Goal: Task Accomplishment & Management: Manage account settings

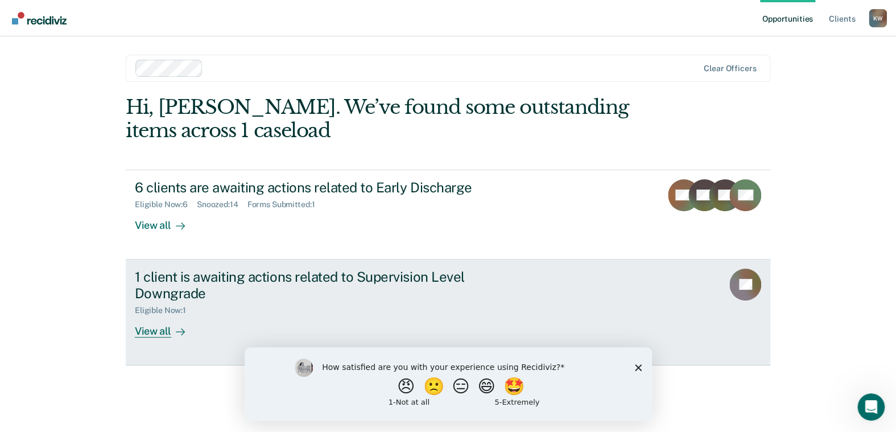
click at [159, 333] on div "View all" at bounding box center [167, 326] width 64 height 22
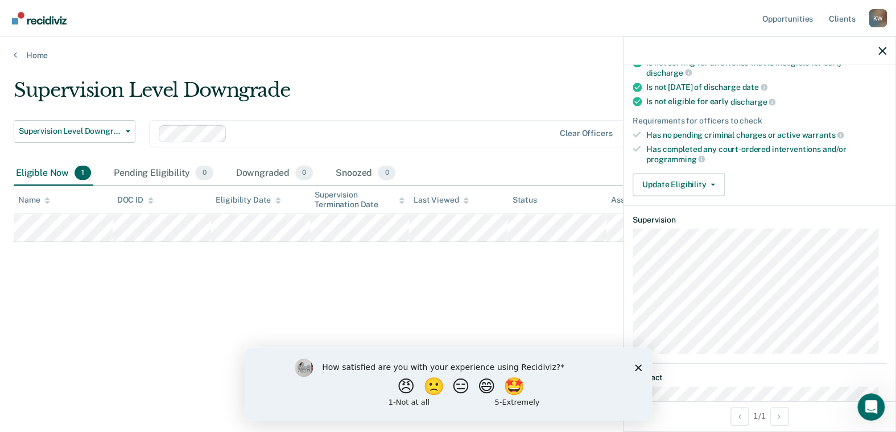
scroll to position [205, 0]
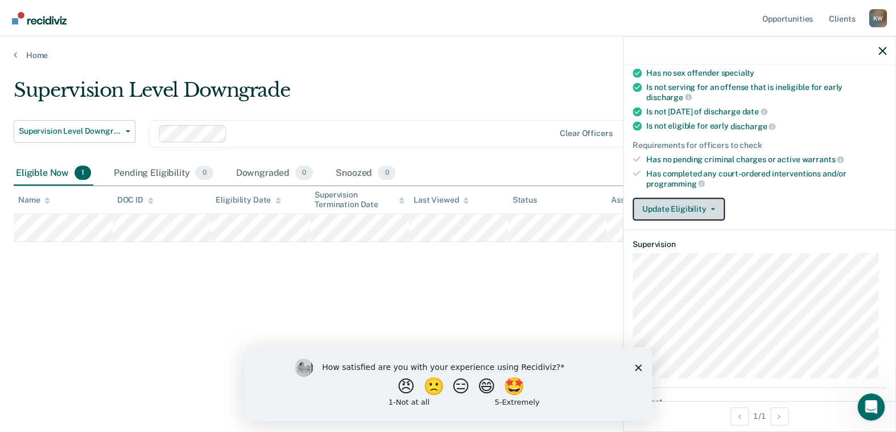
click at [711, 208] on icon "button" at bounding box center [712, 209] width 5 height 2
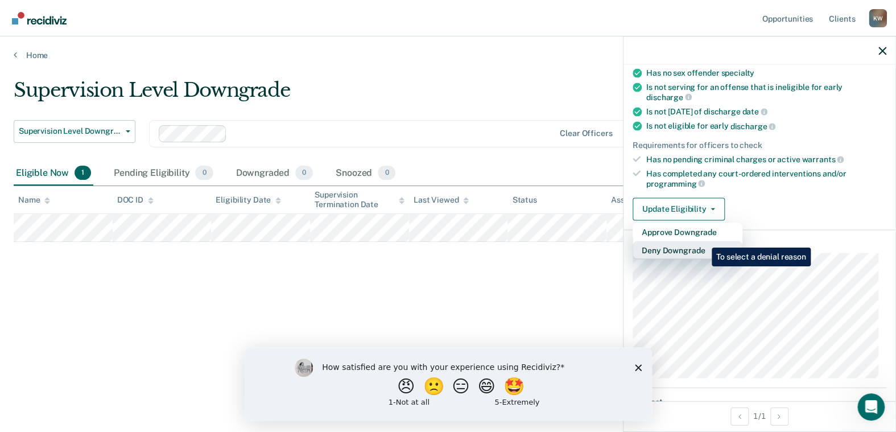
click at [703, 241] on button "Deny Downgrade" at bounding box center [687, 250] width 110 height 18
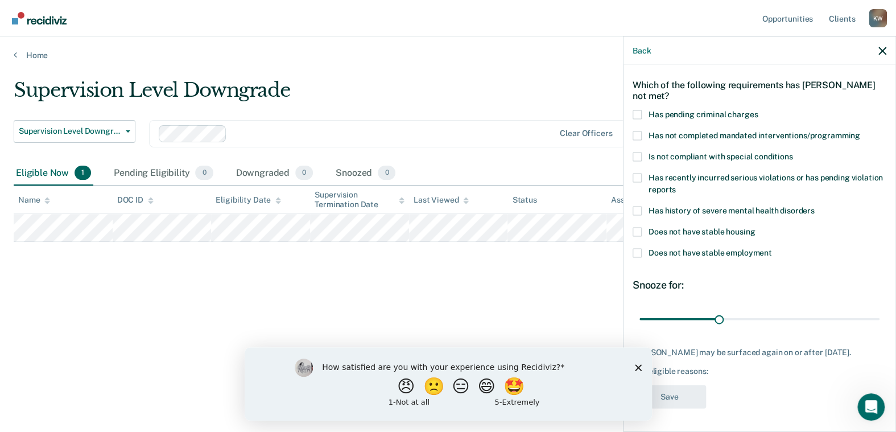
click at [637, 248] on span at bounding box center [636, 252] width 9 height 9
click at [772, 248] on input "Does not have stable employment" at bounding box center [772, 248] width 0 height 0
click at [640, 227] on span at bounding box center [636, 231] width 9 height 9
click at [754, 227] on input "Does not have stable housing" at bounding box center [754, 227] width 0 height 0
click at [639, 131] on span at bounding box center [636, 135] width 9 height 9
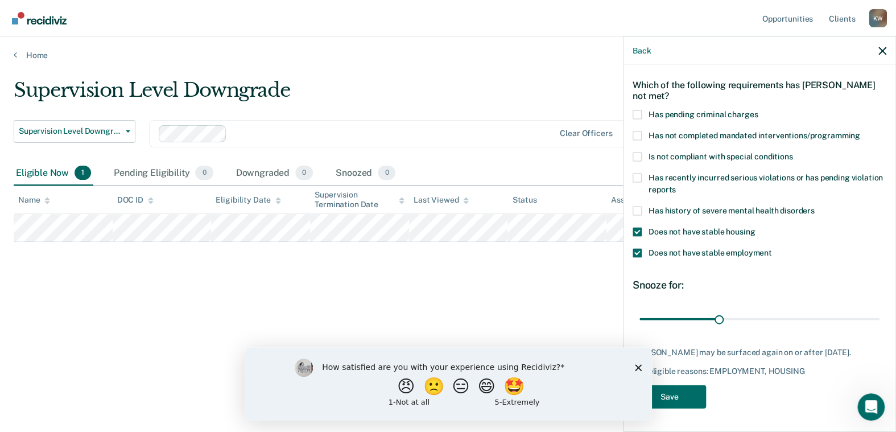
click at [860, 131] on input "Has not completed mandated interventions/programming" at bounding box center [860, 131] width 0 height 0
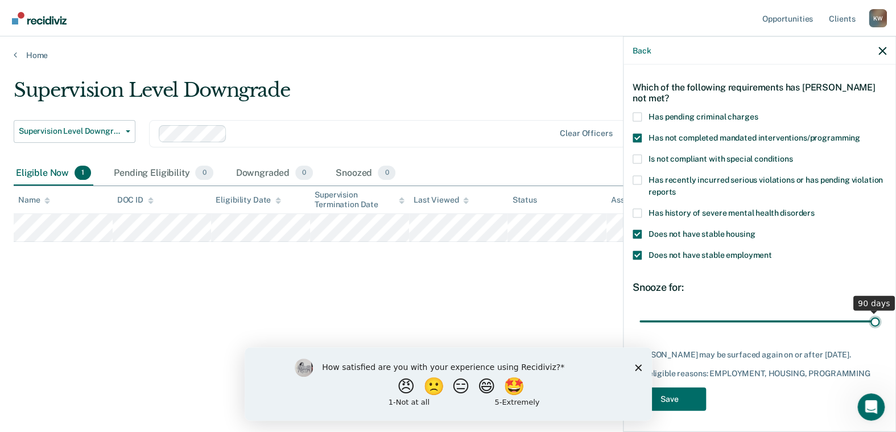
drag, startPoint x: 714, startPoint y: 309, endPoint x: 868, endPoint y: 306, distance: 154.1
type input "90"
click at [868, 311] on input "range" at bounding box center [759, 321] width 240 height 20
click at [664, 391] on button "Save" at bounding box center [668, 398] width 73 height 23
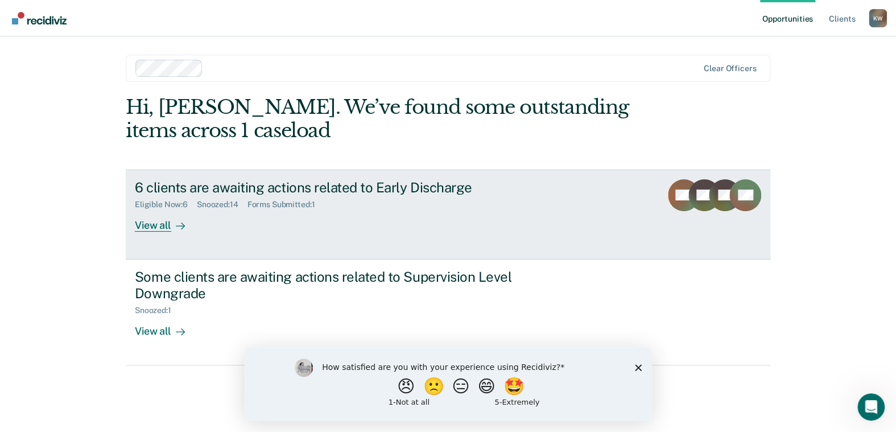
click at [156, 225] on div "View all" at bounding box center [167, 220] width 64 height 22
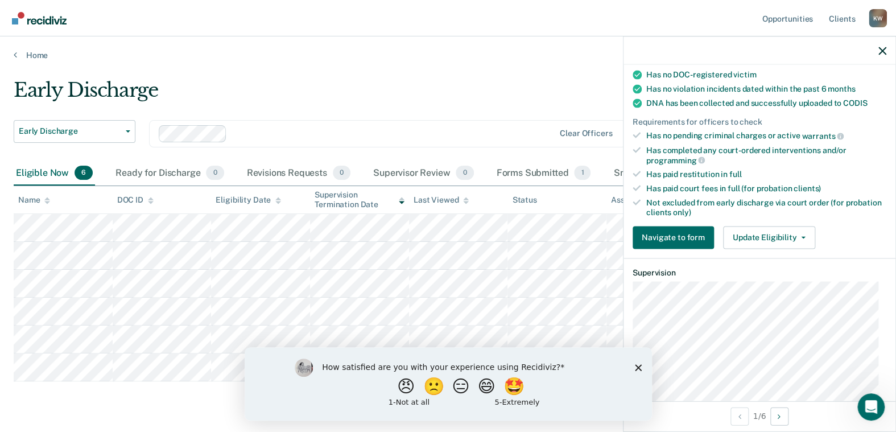
scroll to position [227, 0]
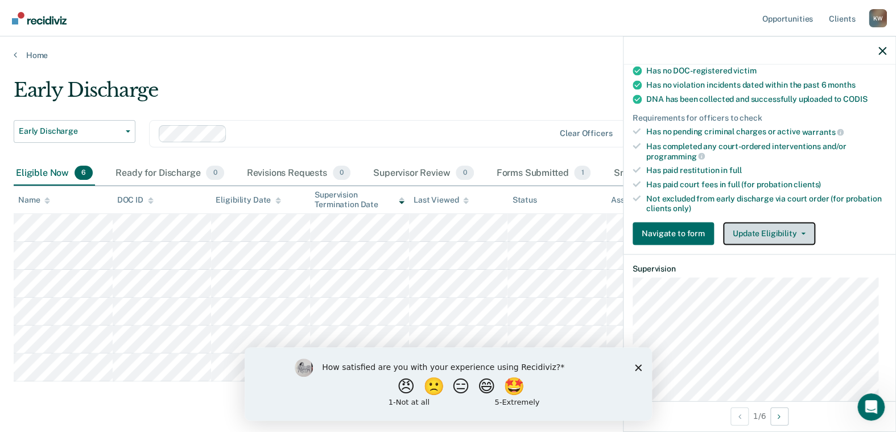
click at [796, 227] on button "Update Eligibility" at bounding box center [769, 233] width 92 height 23
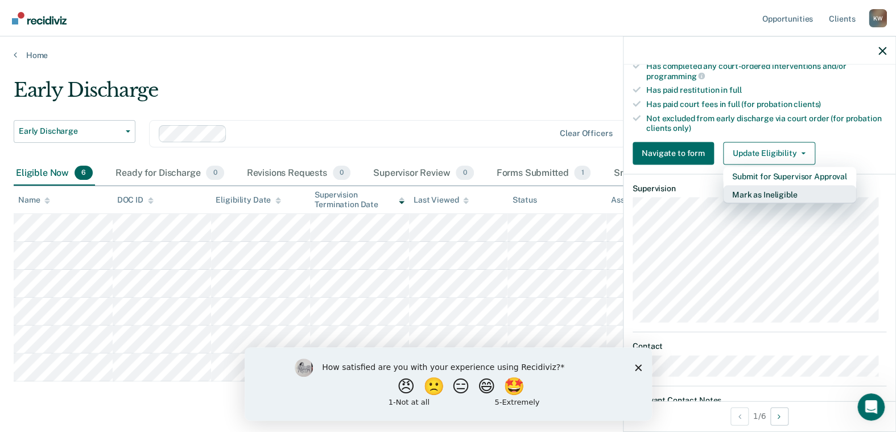
scroll to position [240, 0]
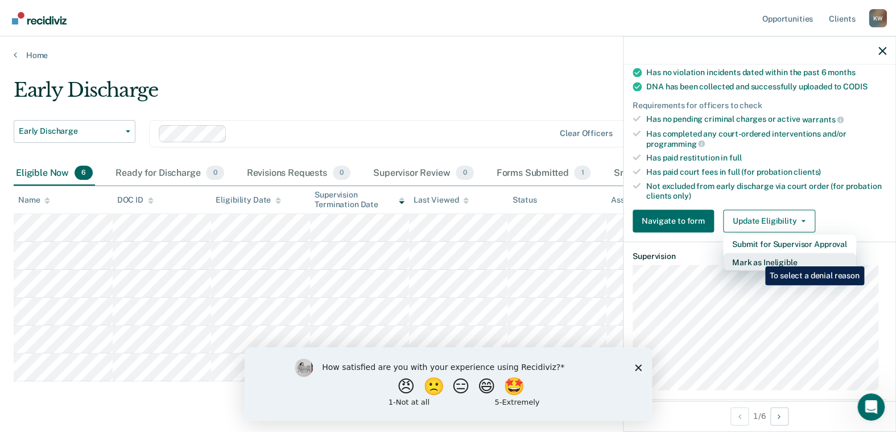
click at [756, 258] on button "Mark as Ineligible" at bounding box center [789, 261] width 133 height 18
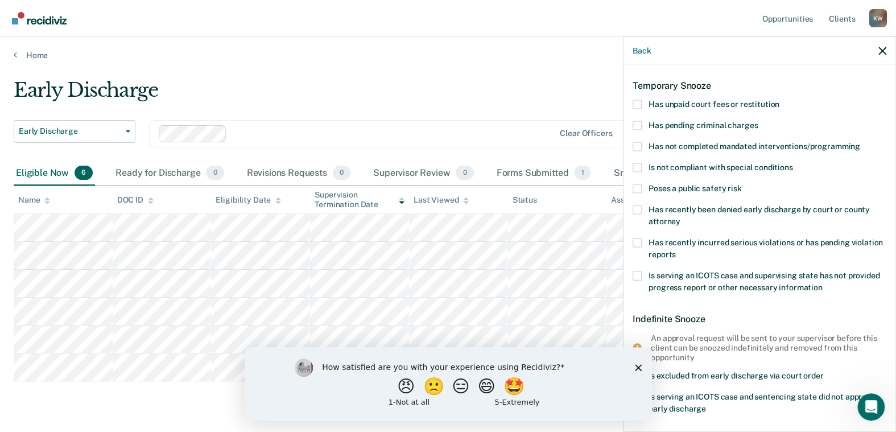
scroll to position [23, 0]
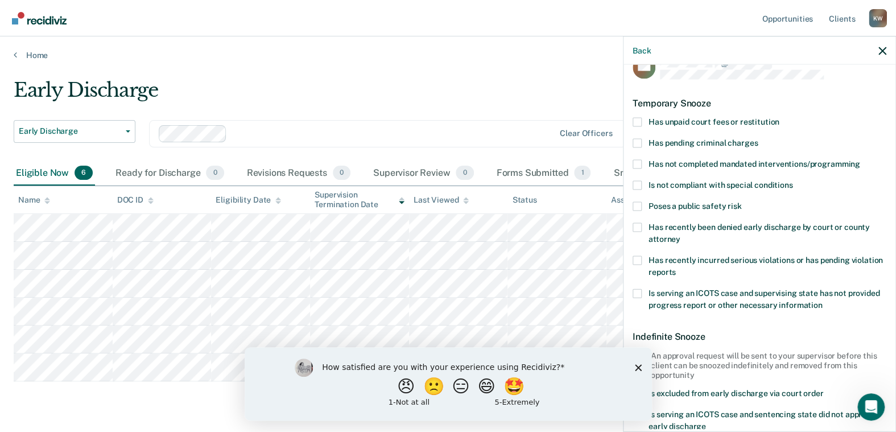
click at [640, 122] on span at bounding box center [636, 122] width 9 height 9
click at [779, 118] on input "Has unpaid court fees or restitution" at bounding box center [779, 118] width 0 height 0
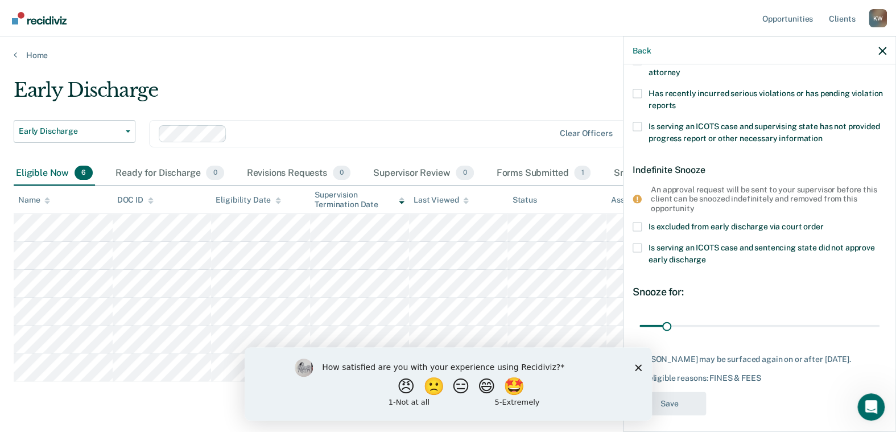
scroll to position [231, 0]
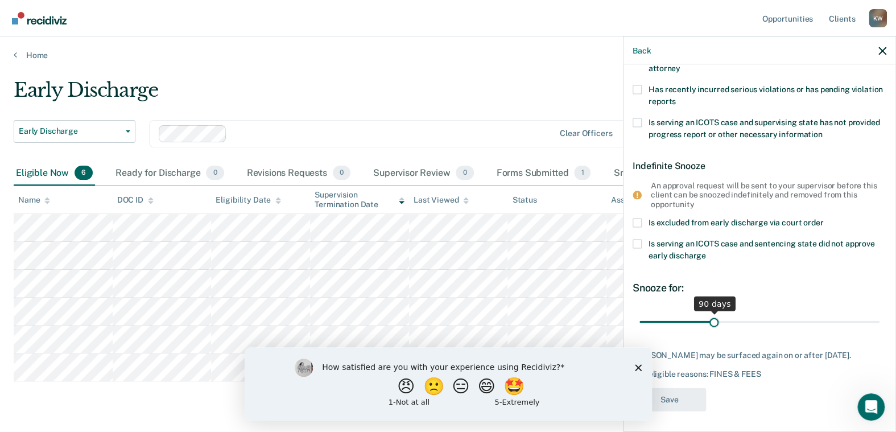
drag, startPoint x: 665, startPoint y: 322, endPoint x: 711, endPoint y: 326, distance: 45.6
type input "90"
click at [711, 326] on input "range" at bounding box center [759, 322] width 240 height 20
click at [785, 395] on div "DM Temporary Snooze Has unpaid court fees or restitution Remaining fees (COFO +…" at bounding box center [759, 132] width 254 height 571
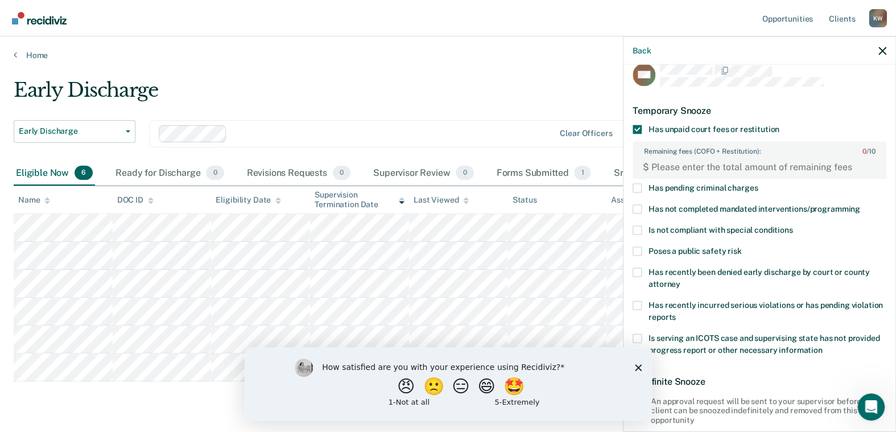
scroll to position [4, 0]
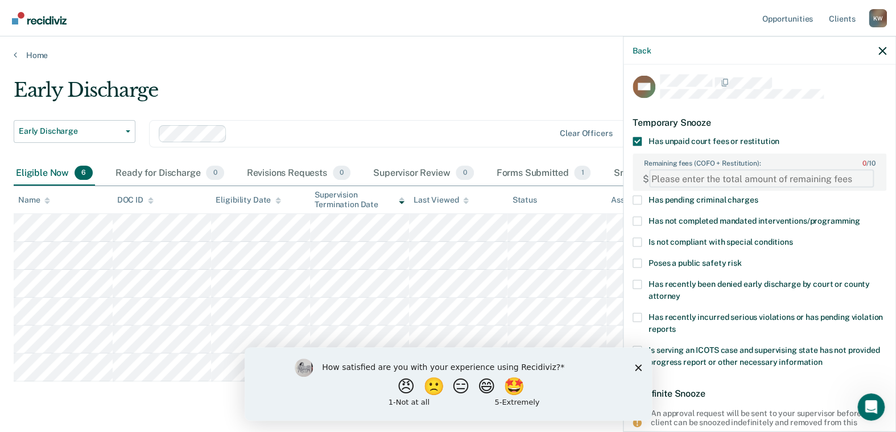
click at [685, 180] on FEESReasonInput "Remaining fees (COFO + Restitution): 0 / 10" at bounding box center [761, 178] width 225 height 18
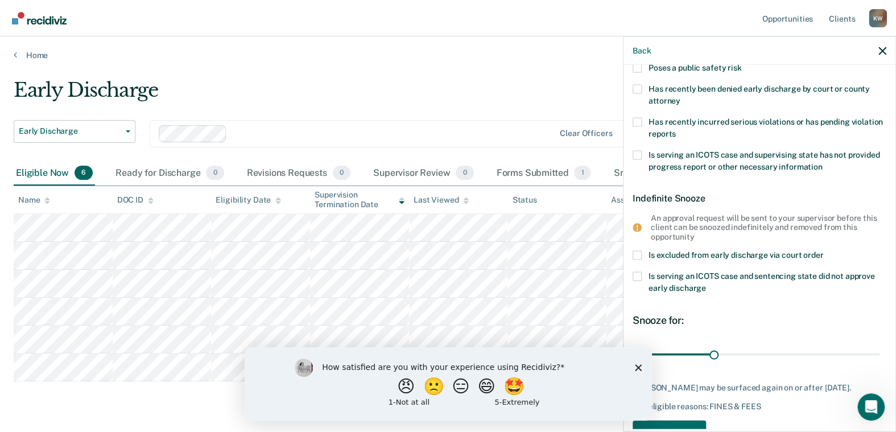
scroll to position [231, 0]
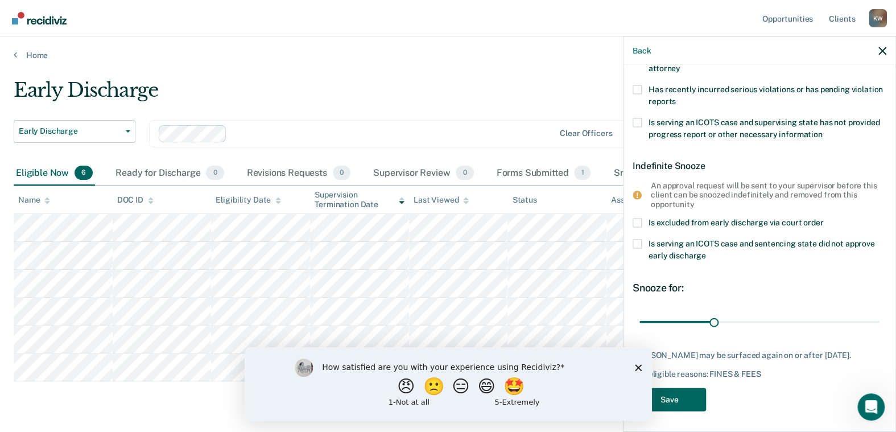
type FEESReasonInput "2000.00"
click at [673, 396] on button "Save" at bounding box center [668, 399] width 73 height 23
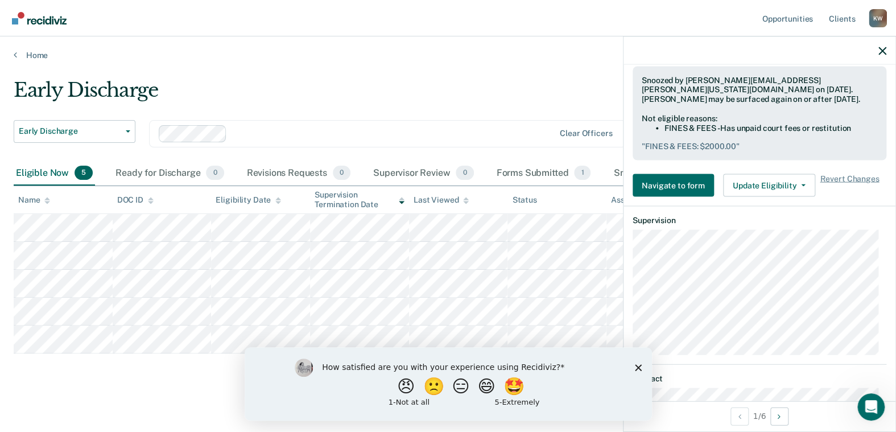
scroll to position [343, 0]
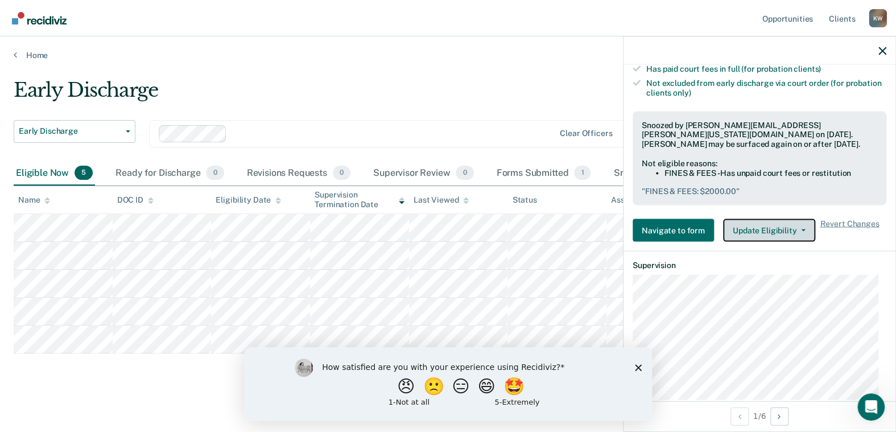
click at [771, 219] on button "Update Eligibility" at bounding box center [769, 230] width 92 height 23
click at [881, 56] on div at bounding box center [759, 50] width 272 height 28
click at [881, 50] on icon "button" at bounding box center [882, 51] width 8 height 8
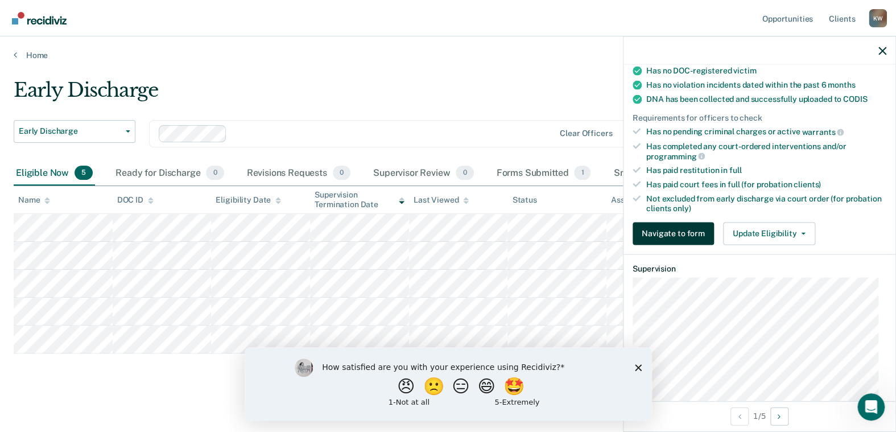
scroll to position [171, 0]
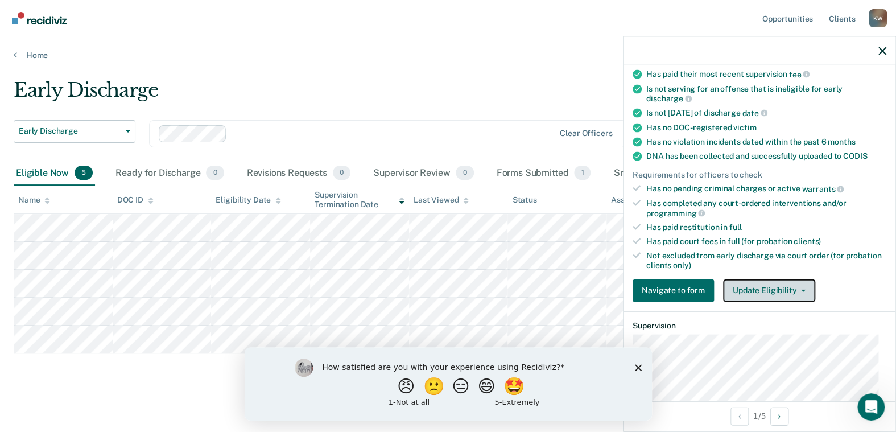
click at [754, 284] on button "Update Eligibility" at bounding box center [769, 290] width 92 height 23
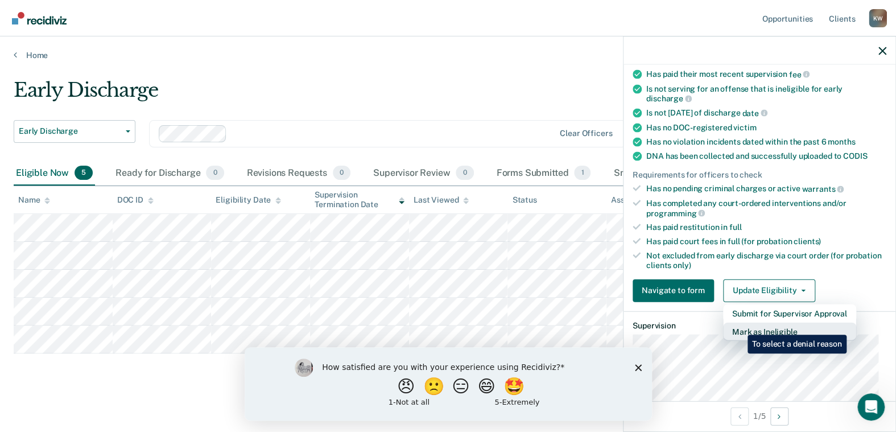
click at [739, 326] on button "Mark as Ineligible" at bounding box center [789, 331] width 133 height 18
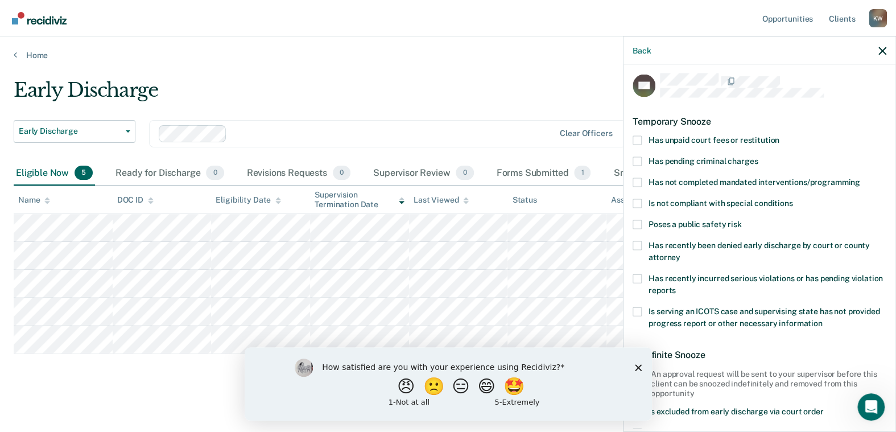
scroll to position [0, 0]
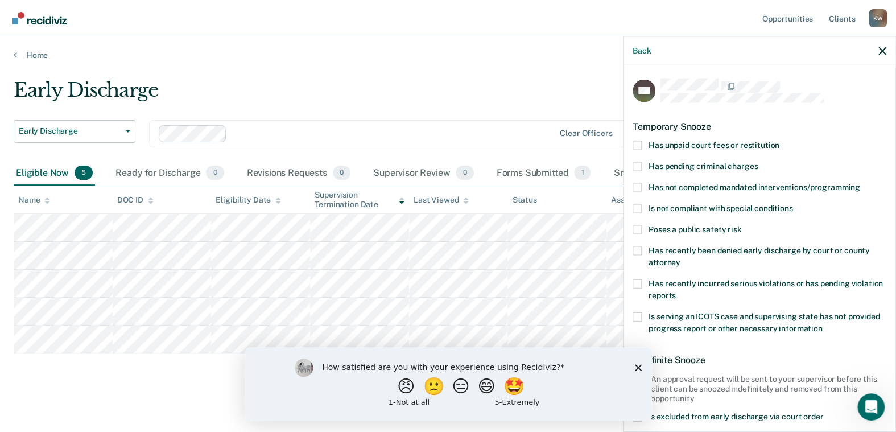
click at [637, 142] on span at bounding box center [636, 145] width 9 height 9
click at [779, 141] on input "Has unpaid court fees or restitution" at bounding box center [779, 141] width 0 height 0
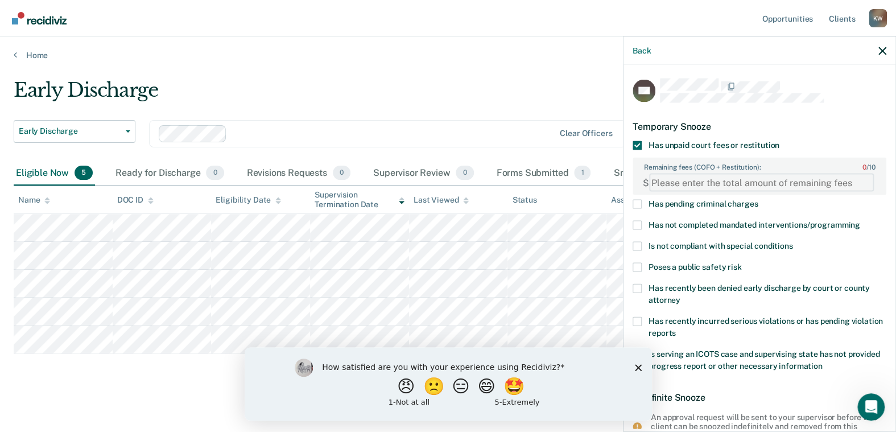
click at [665, 181] on FEESReasonInput "Remaining fees (COFO + Restitution): 0 / 10" at bounding box center [761, 182] width 225 height 18
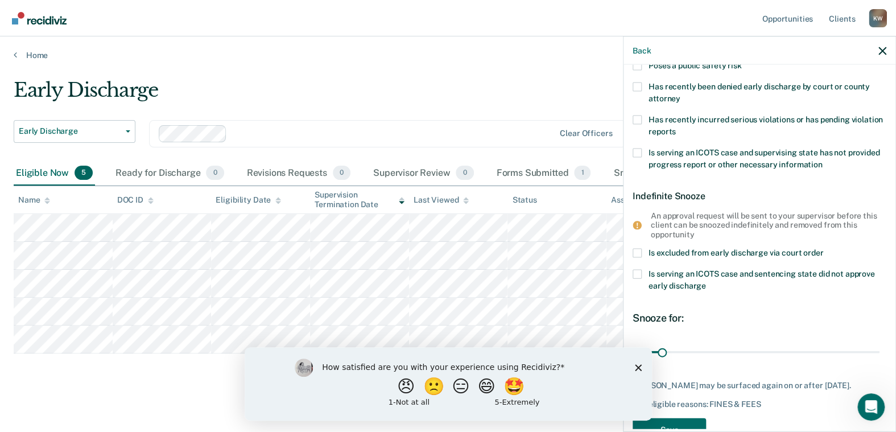
scroll to position [231, 0]
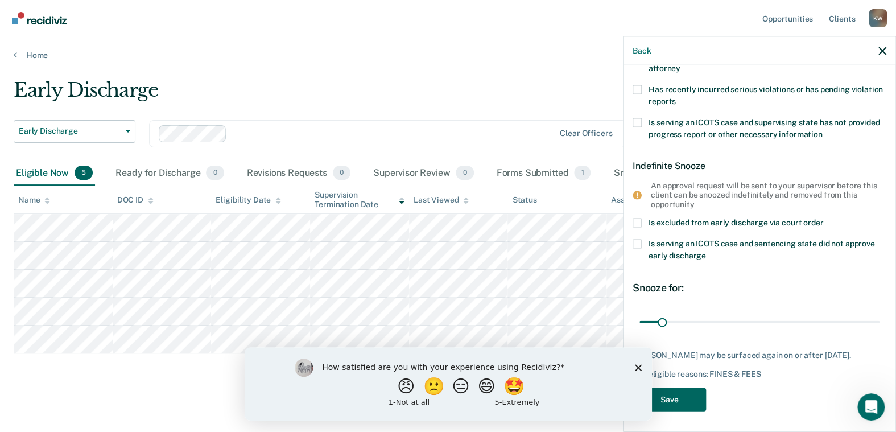
type FEESReasonInput "60.00"
click at [671, 400] on button "Save" at bounding box center [668, 399] width 73 height 23
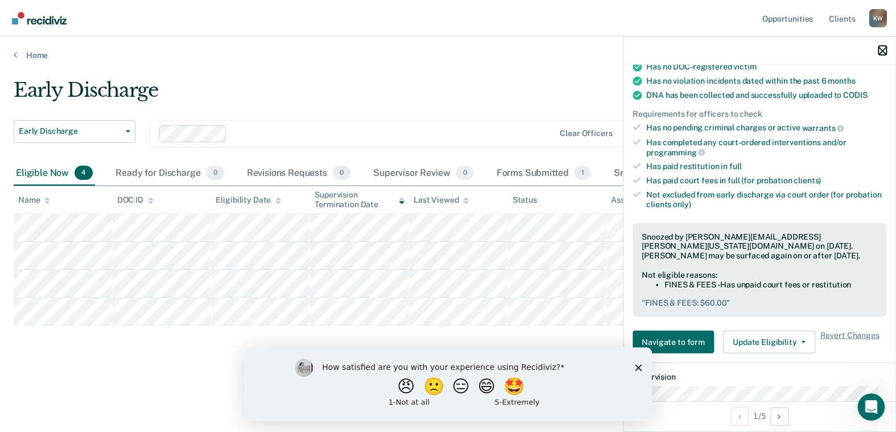
click at [878, 50] on icon "button" at bounding box center [882, 51] width 8 height 8
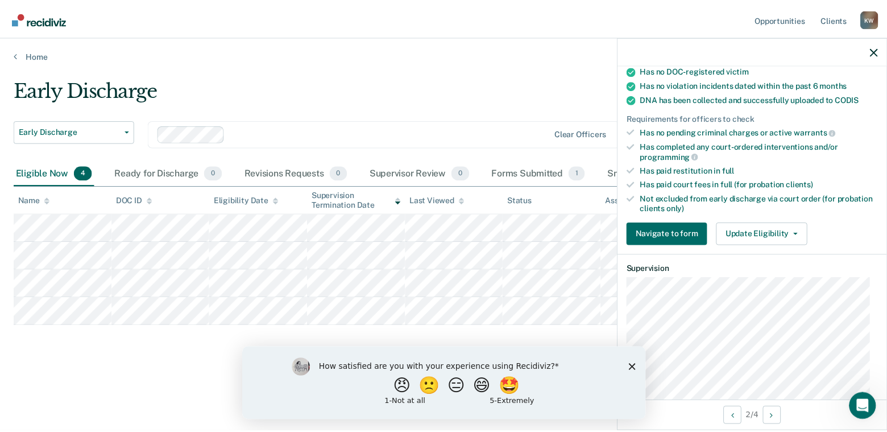
scroll to position [284, 0]
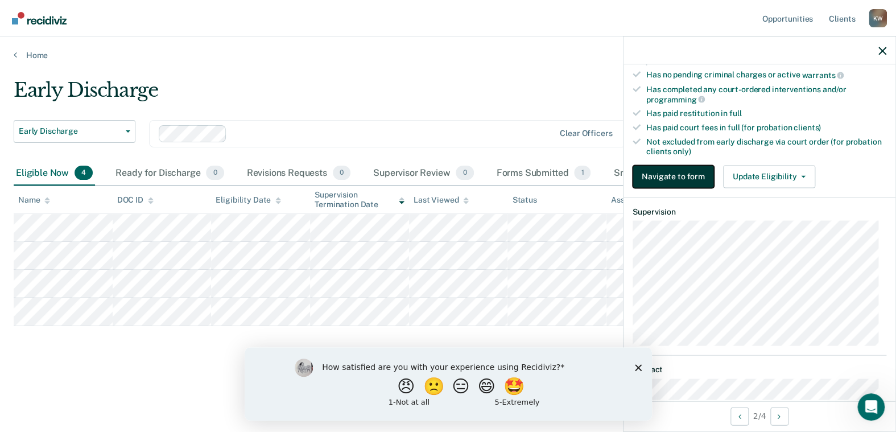
click at [671, 173] on button "Navigate to form" at bounding box center [672, 176] width 81 height 23
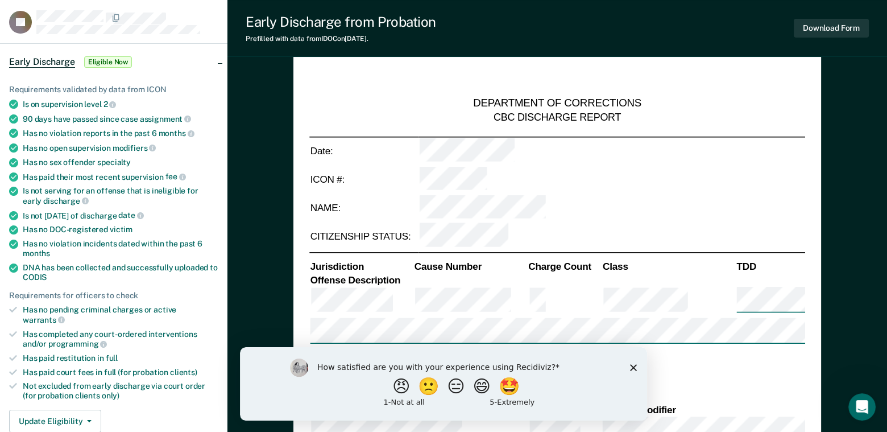
scroll to position [57, 0]
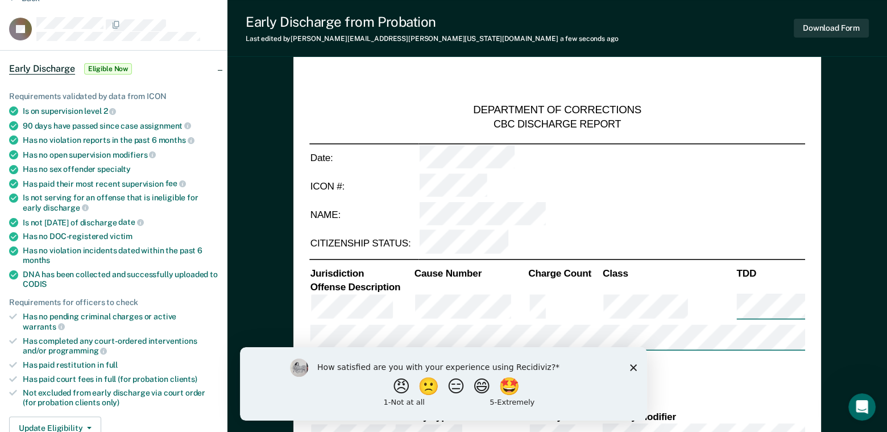
type textarea "x"
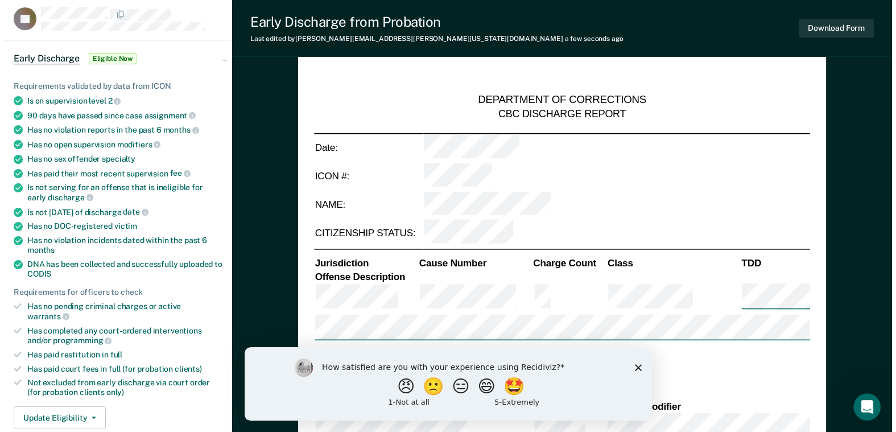
scroll to position [0, 0]
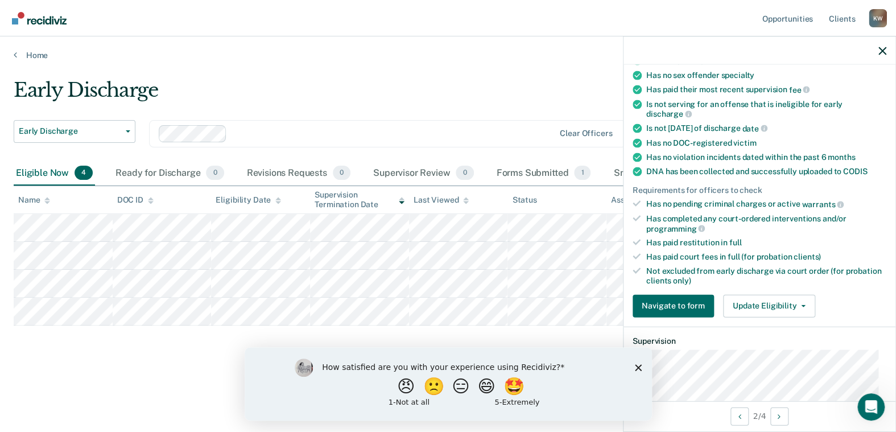
scroll to position [171, 0]
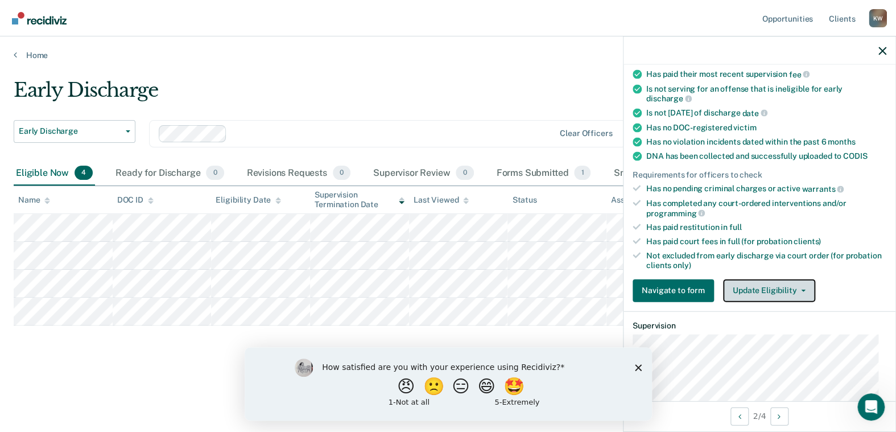
click at [744, 279] on button "Update Eligibility" at bounding box center [769, 290] width 92 height 23
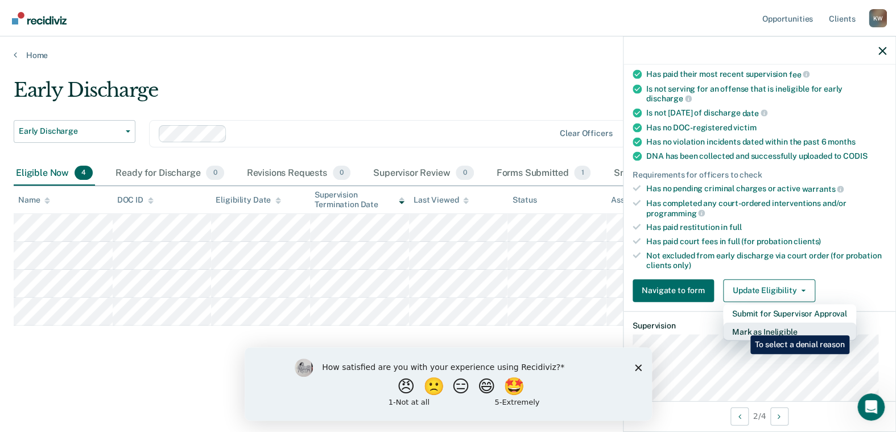
click at [741, 326] on button "Mark as Ineligible" at bounding box center [789, 331] width 133 height 18
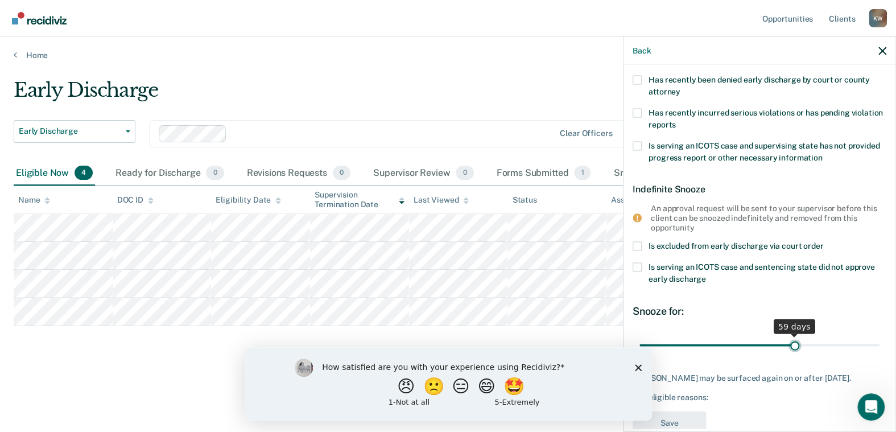
drag, startPoint x: 715, startPoint y: 339, endPoint x: 789, endPoint y: 333, distance: 73.7
click at [789, 335] on input "range" at bounding box center [759, 345] width 240 height 20
type input "60"
click at [790, 341] on input "range" at bounding box center [759, 345] width 240 height 20
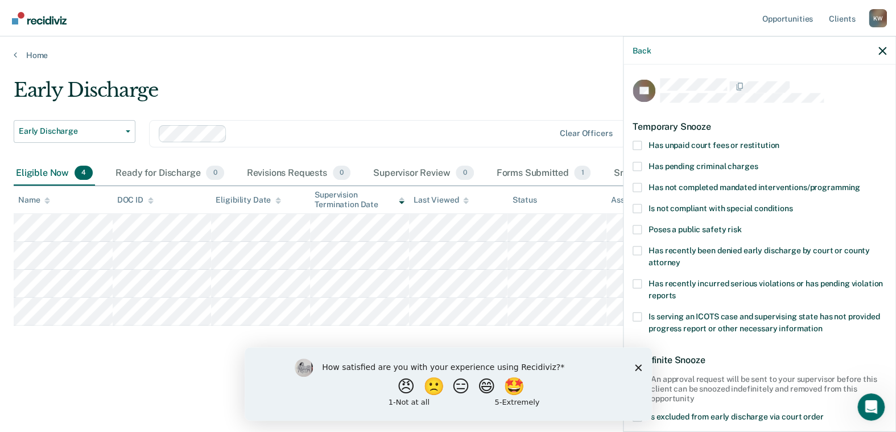
scroll to position [57, 0]
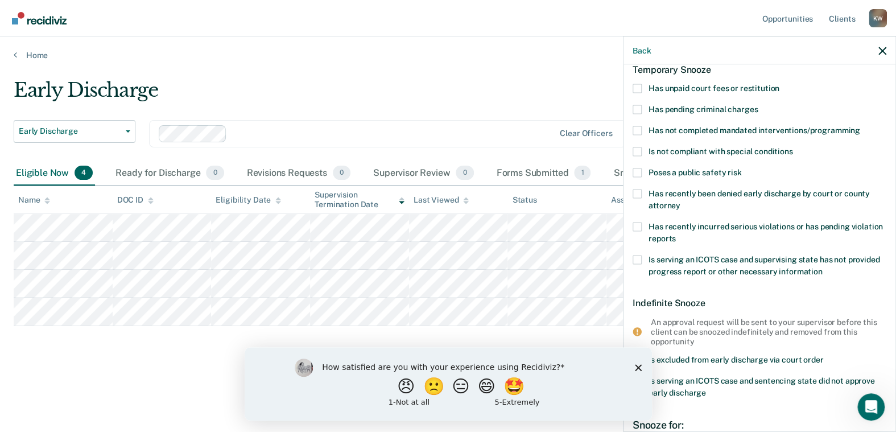
click at [636, 149] on span at bounding box center [636, 151] width 9 height 9
click at [792, 147] on input "Is not compliant with special conditions" at bounding box center [792, 147] width 0 height 0
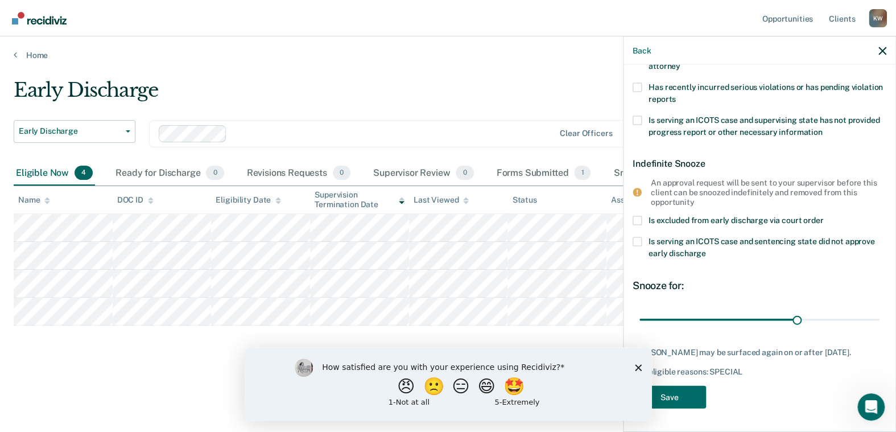
scroll to position [204, 0]
click at [672, 396] on button "Save" at bounding box center [668, 396] width 73 height 23
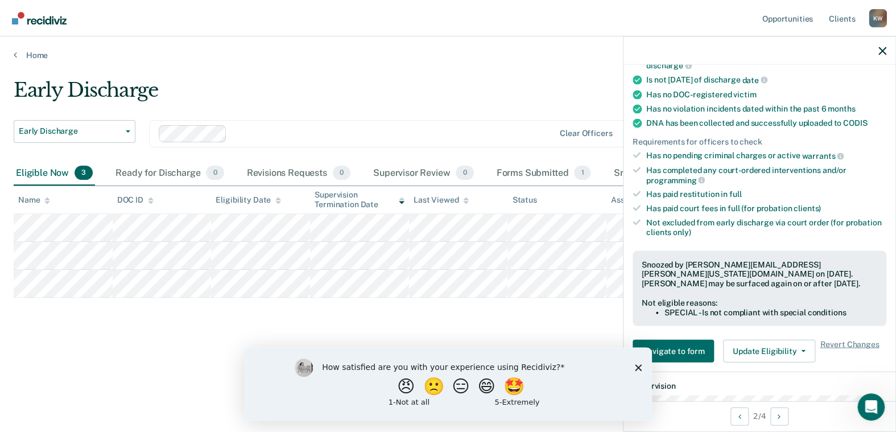
click at [637, 367] on polygon "Close survey" at bounding box center [637, 367] width 7 height 7
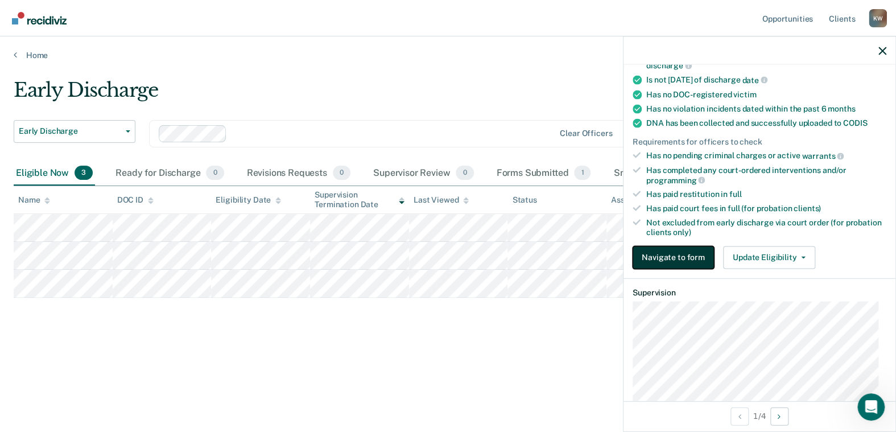
click at [670, 252] on button "Navigate to form" at bounding box center [672, 257] width 81 height 23
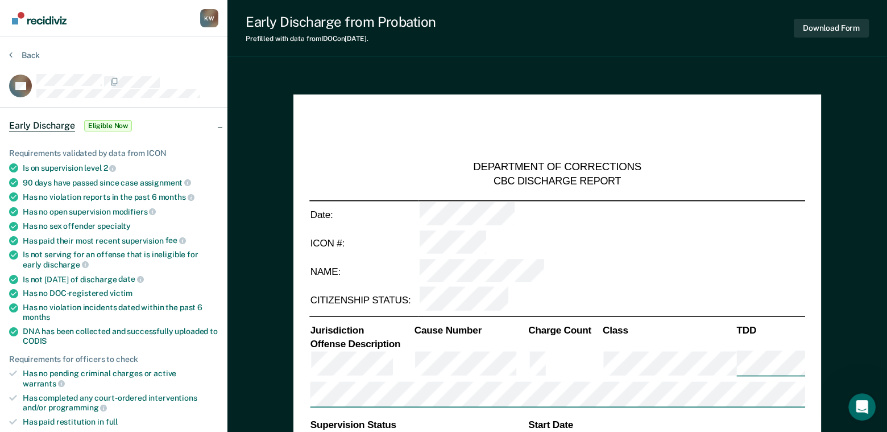
type textarea "x"
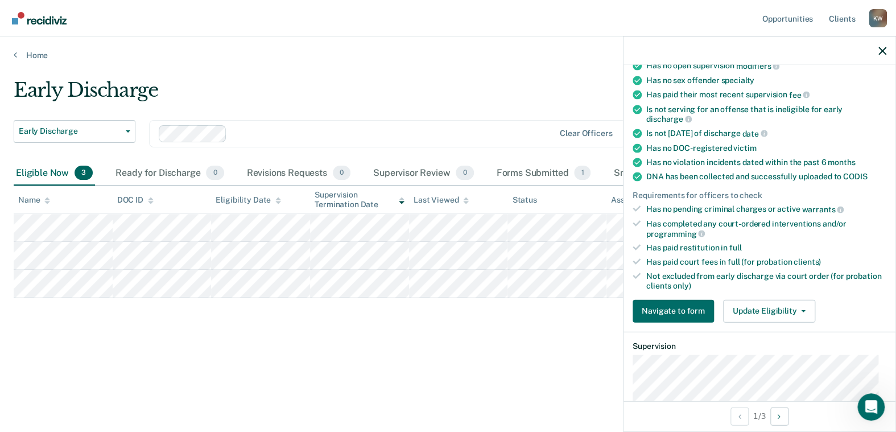
scroll to position [171, 0]
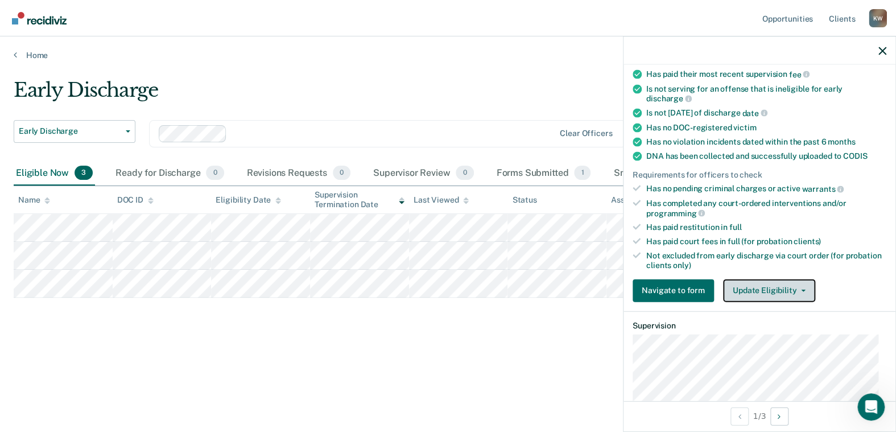
click at [758, 284] on button "Update Eligibility" at bounding box center [769, 290] width 92 height 23
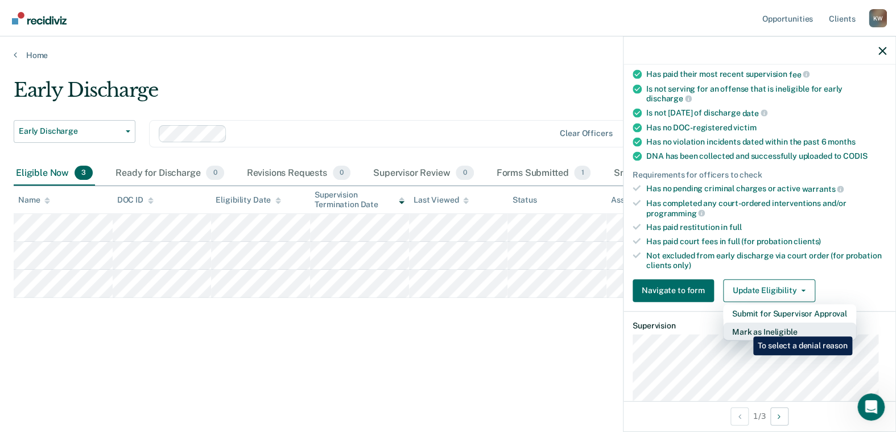
click at [744, 327] on button "Mark as Ineligible" at bounding box center [789, 331] width 133 height 18
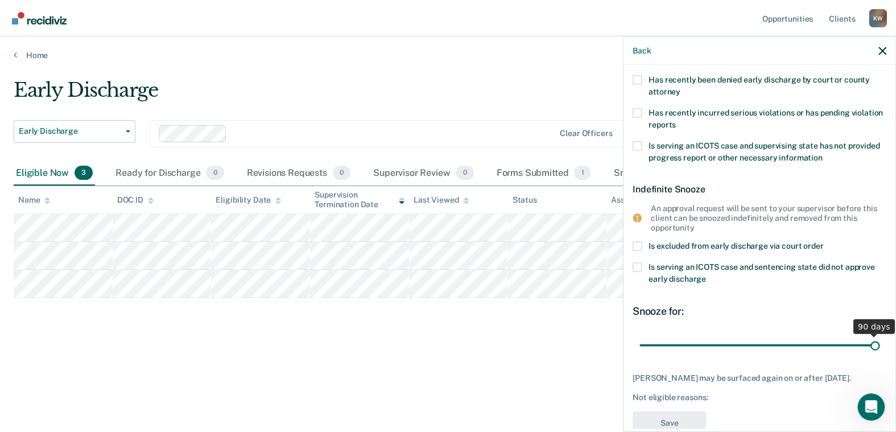
drag, startPoint x: 716, startPoint y: 345, endPoint x: 869, endPoint y: 338, distance: 153.1
type input "90"
click at [869, 338] on input "range" at bounding box center [759, 345] width 240 height 20
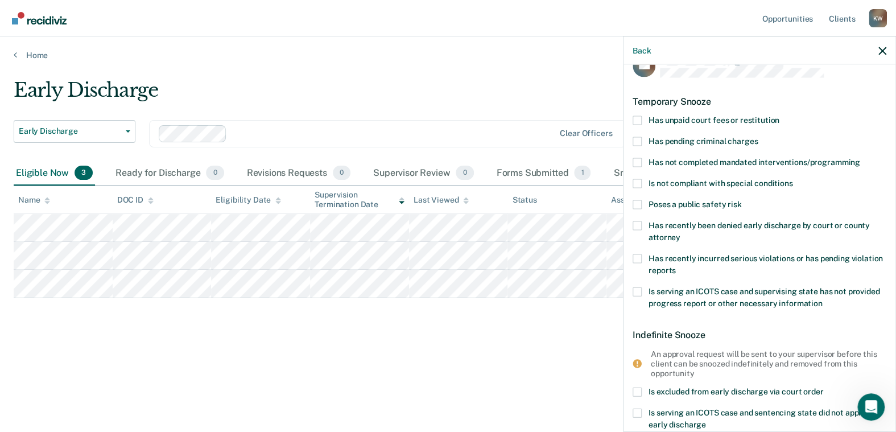
scroll to position [0, 0]
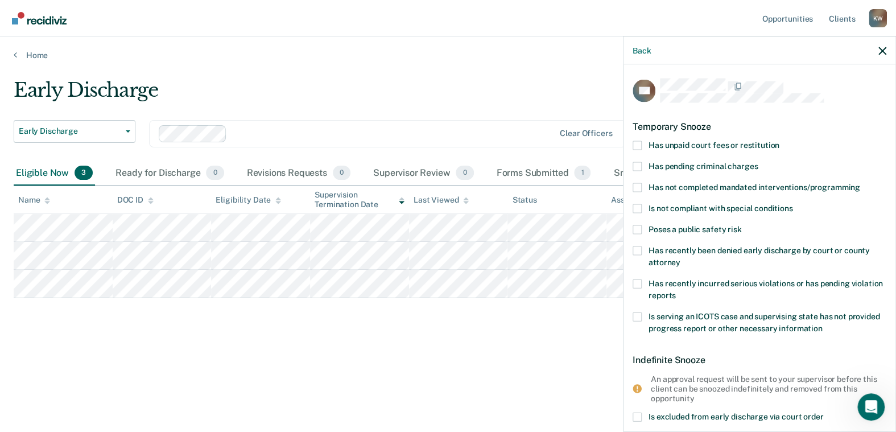
click at [639, 146] on span at bounding box center [636, 145] width 9 height 9
click at [779, 141] on input "Has unpaid court fees or restitution" at bounding box center [779, 141] width 0 height 0
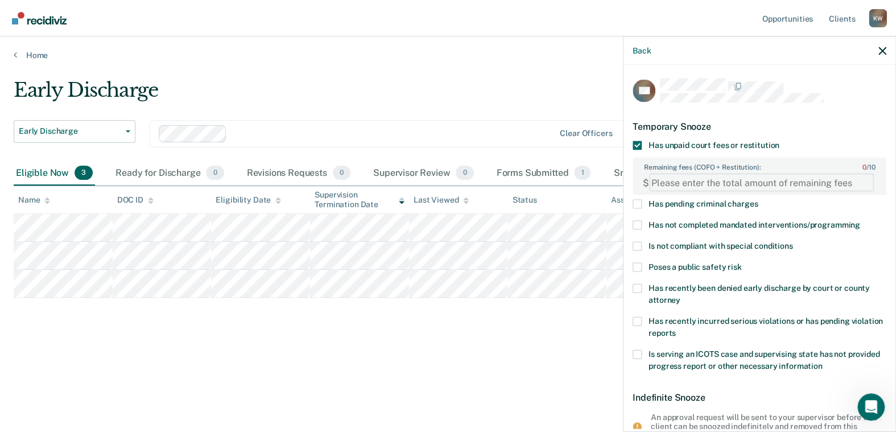
click at [659, 183] on FEESReasonInput "Remaining fees (COFO + Restitution): 0 / 10" at bounding box center [761, 182] width 225 height 18
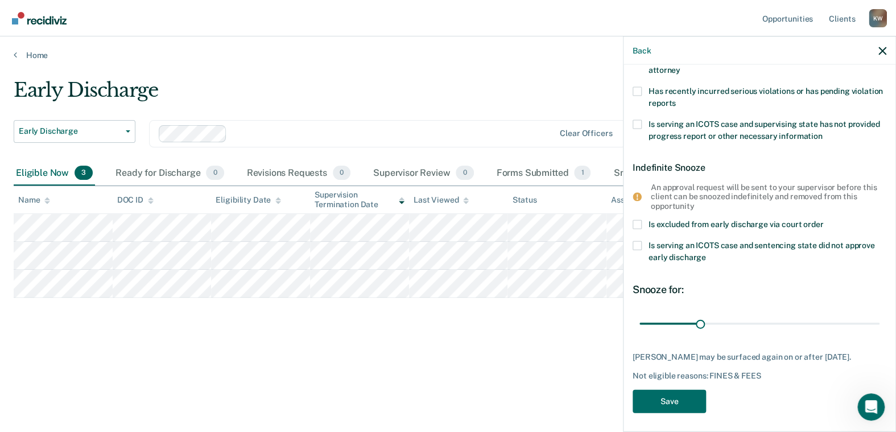
scroll to position [231, 0]
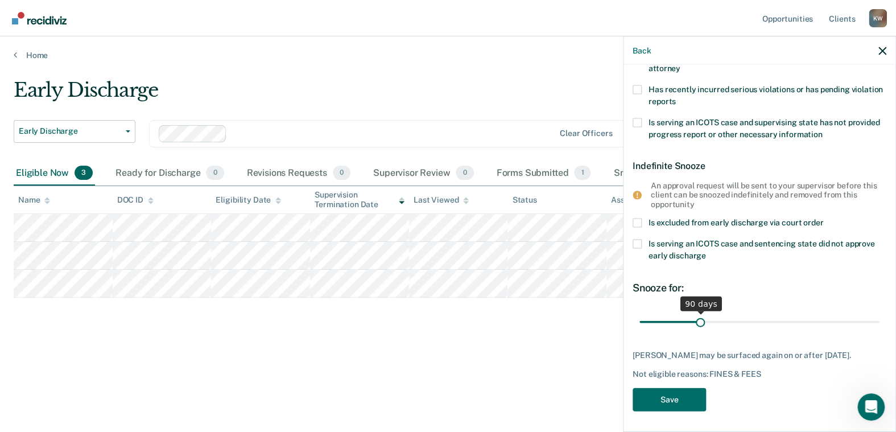
type FEESReasonInput "3255.00"
drag, startPoint x: 698, startPoint y: 320, endPoint x: 716, endPoint y: 323, distance: 18.4
type input "120"
click at [716, 323] on input "range" at bounding box center [759, 322] width 240 height 20
click at [665, 395] on button "Save" at bounding box center [668, 399] width 73 height 23
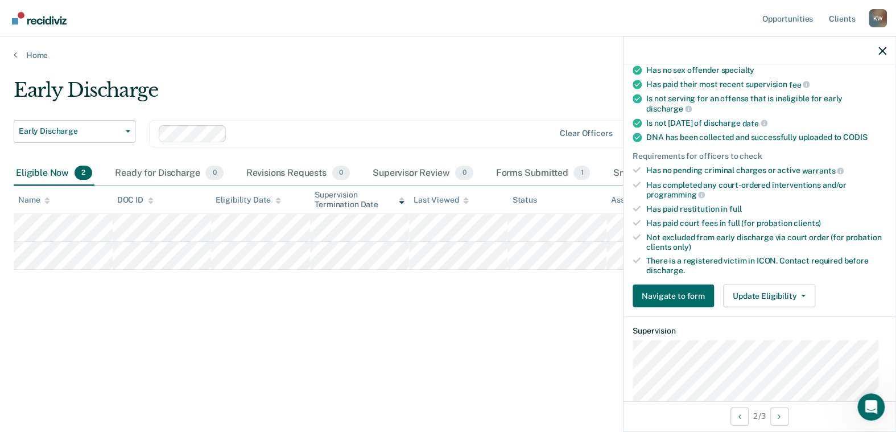
scroll to position [232, 0]
click at [673, 292] on button "Navigate to form" at bounding box center [672, 294] width 81 height 23
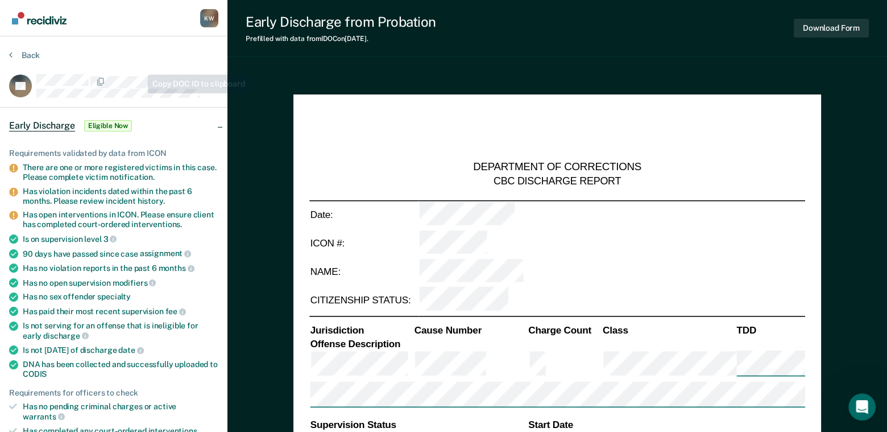
type textarea "x"
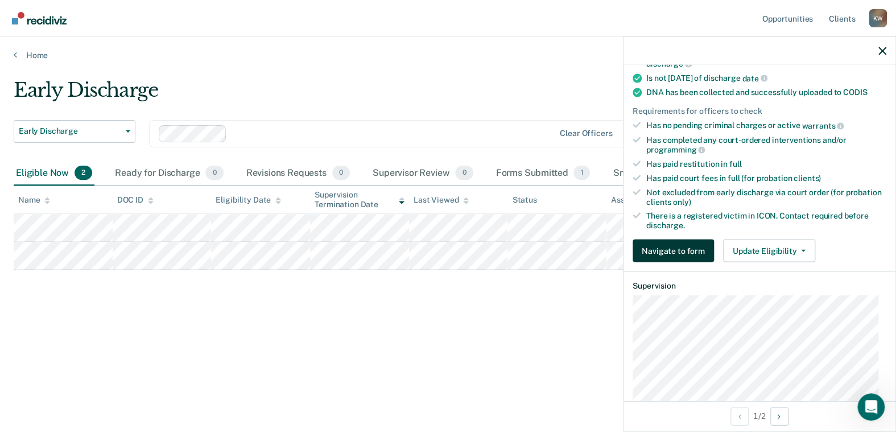
scroll to position [284, 0]
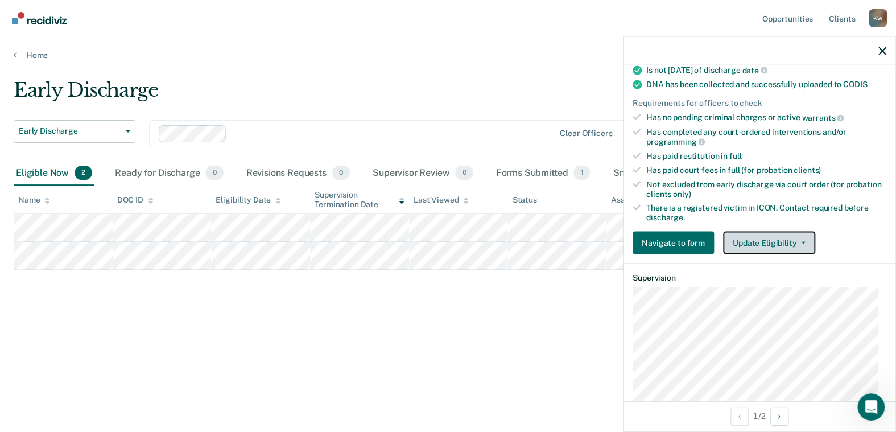
click at [762, 233] on button "Update Eligibility" at bounding box center [769, 242] width 92 height 23
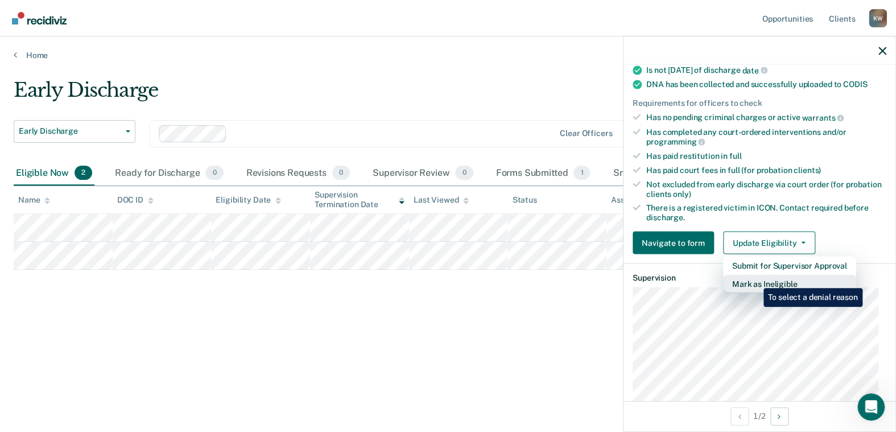
click at [754, 279] on button "Mark as Ineligible" at bounding box center [789, 283] width 133 height 18
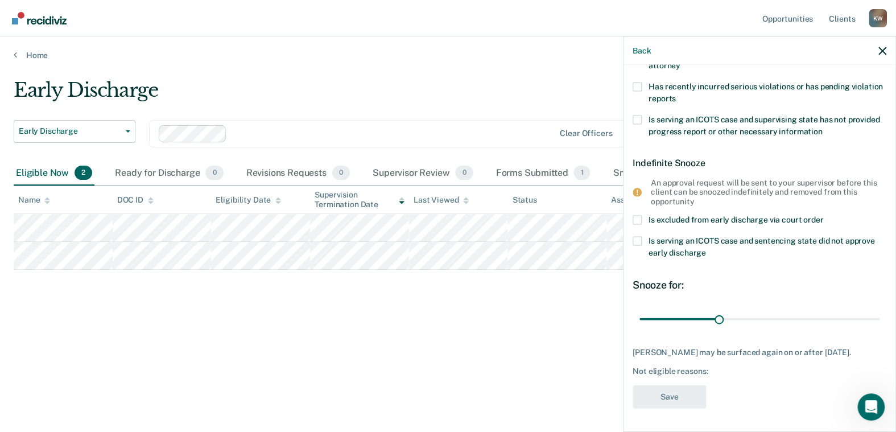
scroll to position [194, 0]
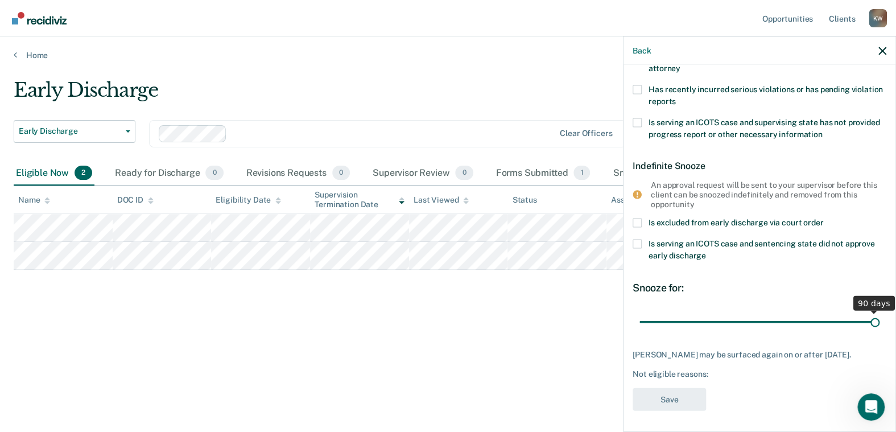
drag, startPoint x: 716, startPoint y: 320, endPoint x: 883, endPoint y: 313, distance: 167.3
type input "90"
click at [879, 313] on input "range" at bounding box center [759, 322] width 240 height 20
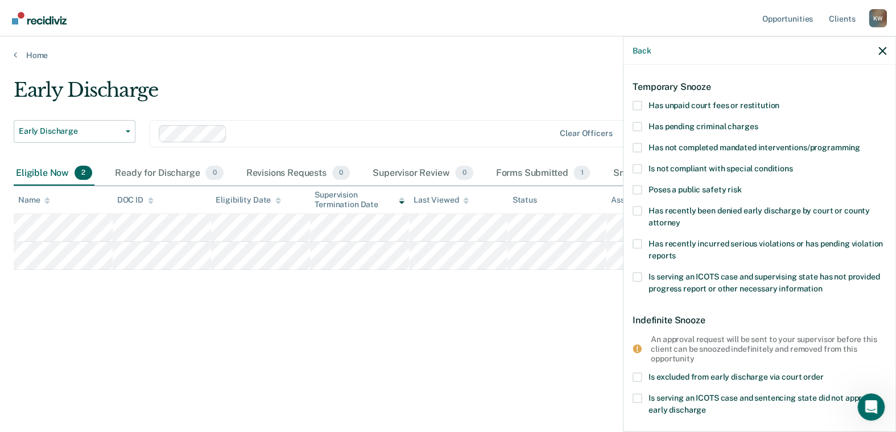
scroll to position [0, 0]
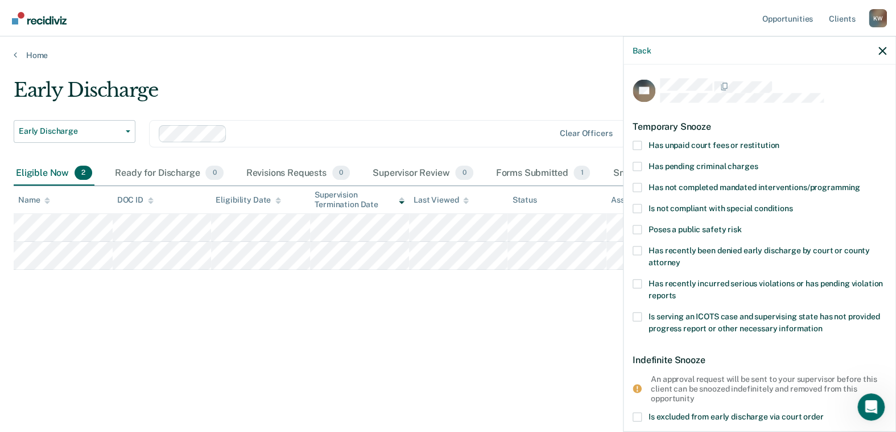
click at [638, 142] on span at bounding box center [636, 145] width 9 height 9
click at [779, 141] on input "Has unpaid court fees or restitution" at bounding box center [779, 141] width 0 height 0
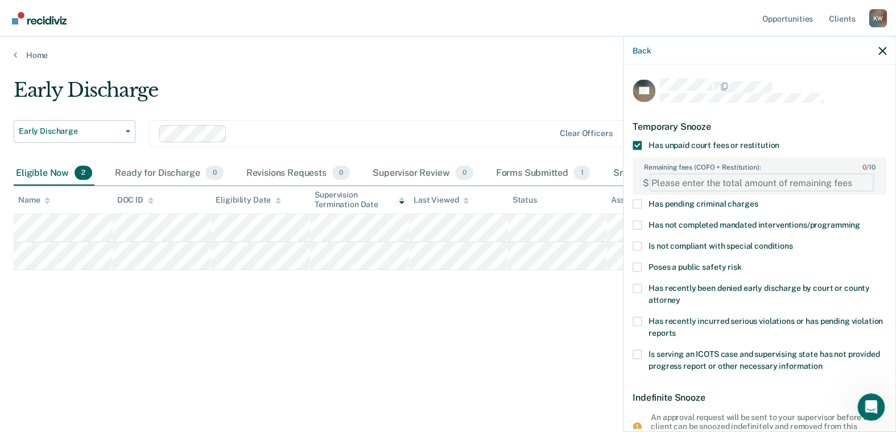
click at [708, 178] on FEESReasonInput "Remaining fees (COFO + Restitution): 0 / 10" at bounding box center [761, 182] width 225 height 18
type FEESReasonInput "4395.90"
click at [639, 224] on span at bounding box center [636, 225] width 9 height 9
click at [860, 221] on input "Has not completed mandated interventions/programming" at bounding box center [860, 221] width 0 height 0
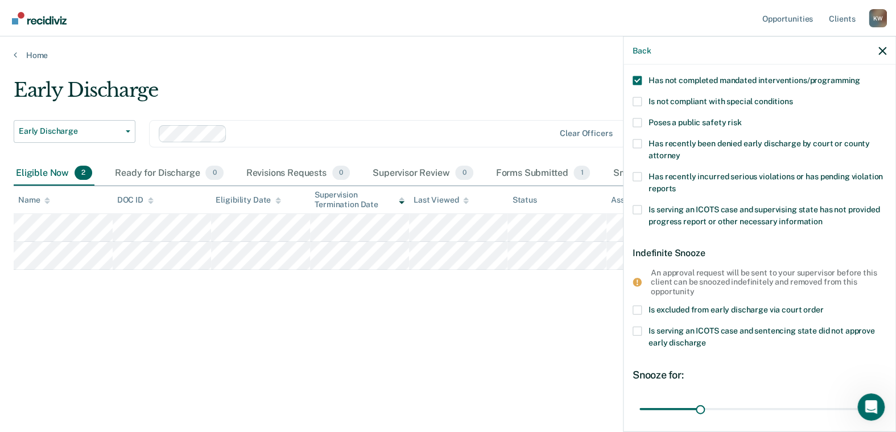
scroll to position [171, 0]
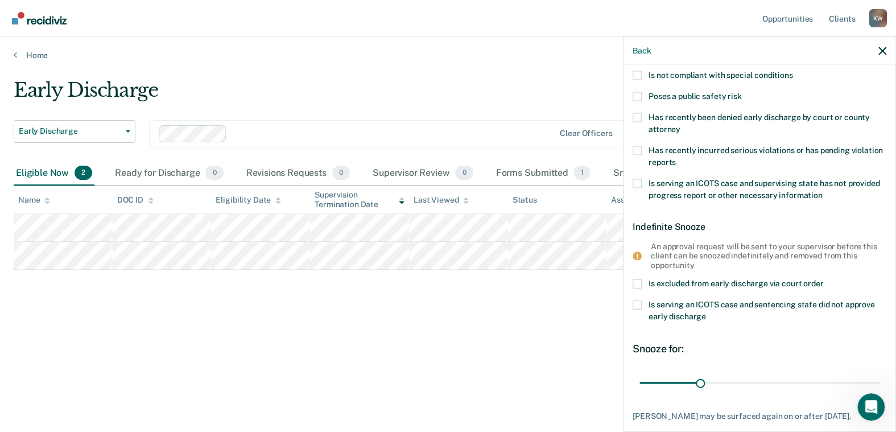
click at [640, 304] on span at bounding box center [636, 304] width 9 height 9
click at [706, 312] on input "Is serving an ICOTS case and sentencing state did not approve early discharge" at bounding box center [706, 312] width 0 height 0
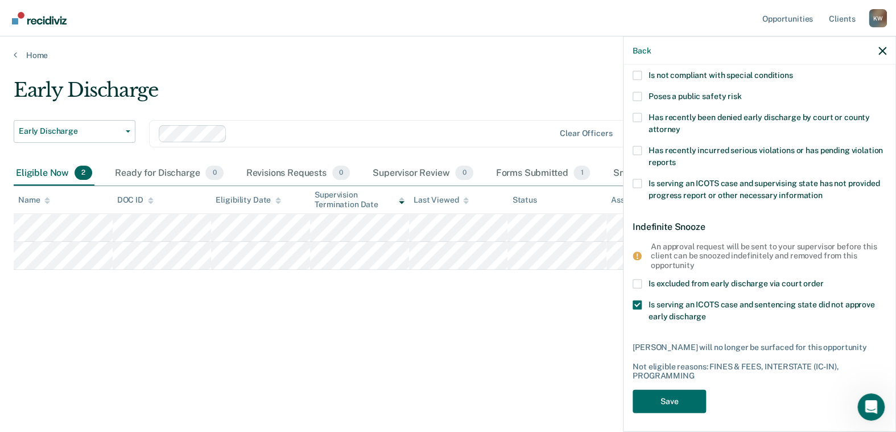
scroll to position [172, 0]
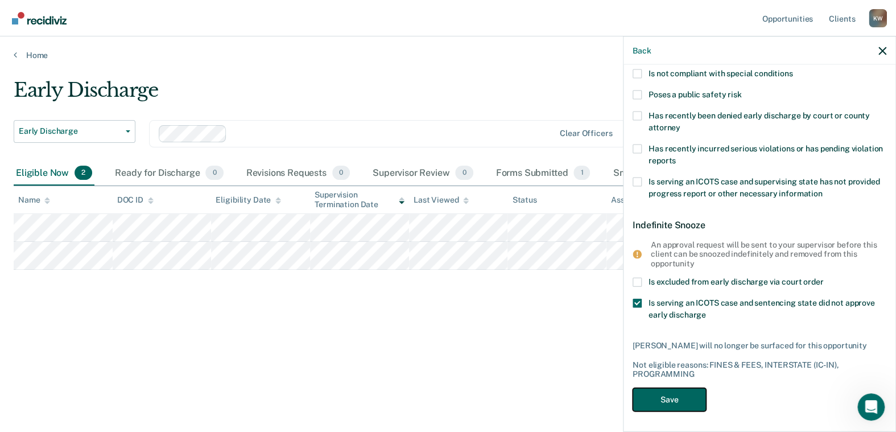
click at [667, 396] on button "Save" at bounding box center [668, 399] width 73 height 23
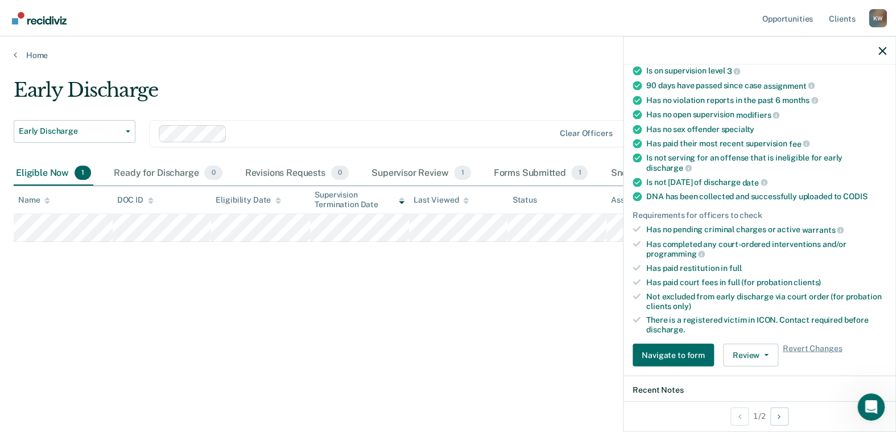
scroll to position [101, 0]
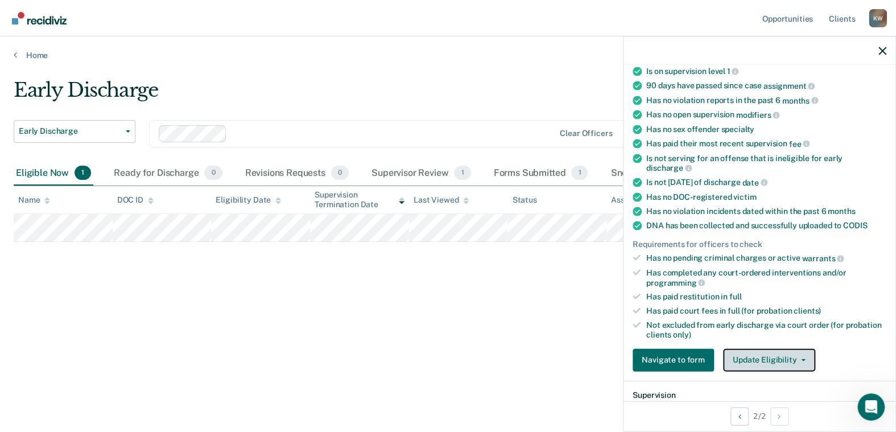
click at [741, 358] on button "Update Eligibility" at bounding box center [769, 359] width 92 height 23
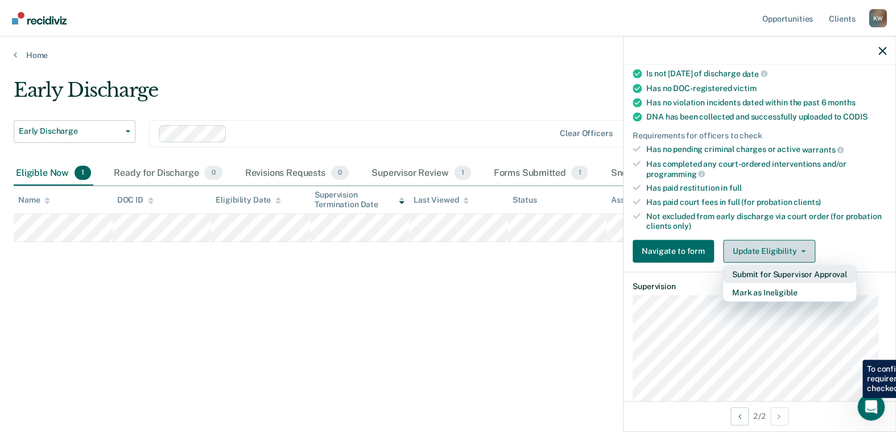
scroll to position [215, 0]
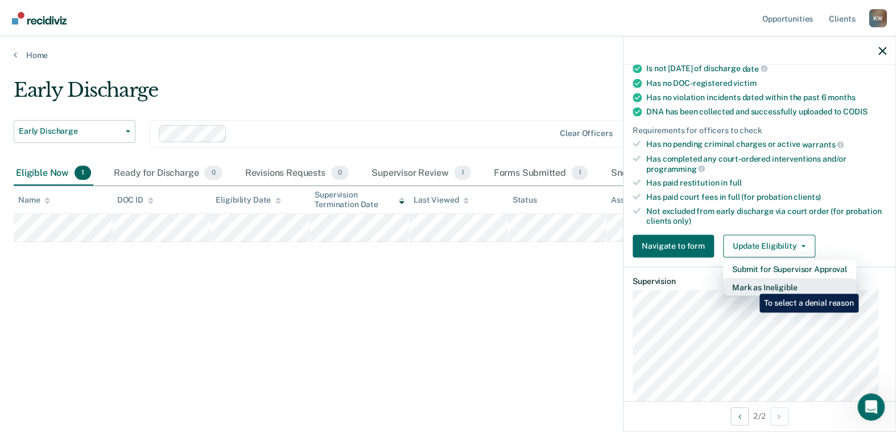
click at [751, 285] on button "Mark as Ineligible" at bounding box center [789, 286] width 133 height 18
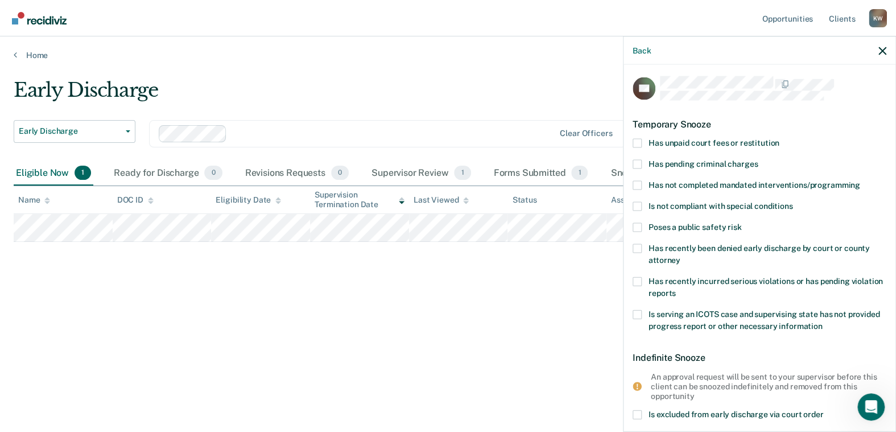
scroll to position [0, 0]
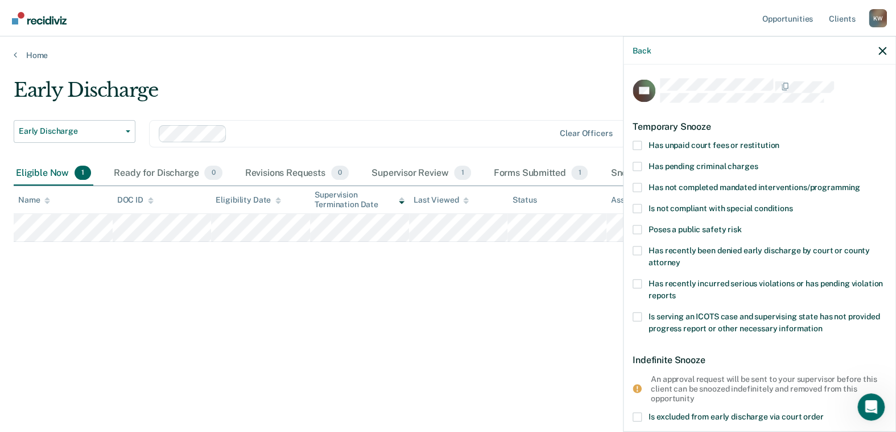
click at [638, 146] on span at bounding box center [636, 145] width 9 height 9
click at [779, 141] on input "Has unpaid court fees or restitution" at bounding box center [779, 141] width 0 height 0
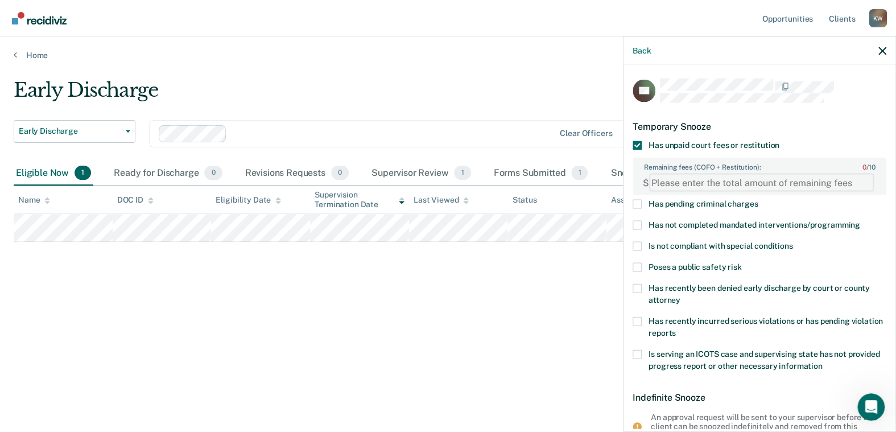
click at [661, 180] on FEESReasonInput "Remaining fees (COFO + Restitution): 0 / 10" at bounding box center [761, 182] width 225 height 18
type FEESReasonInput "1023.75"
click at [637, 226] on span at bounding box center [636, 225] width 9 height 9
click at [860, 221] on input "Has not completed mandated interventions/programming" at bounding box center [860, 221] width 0 height 0
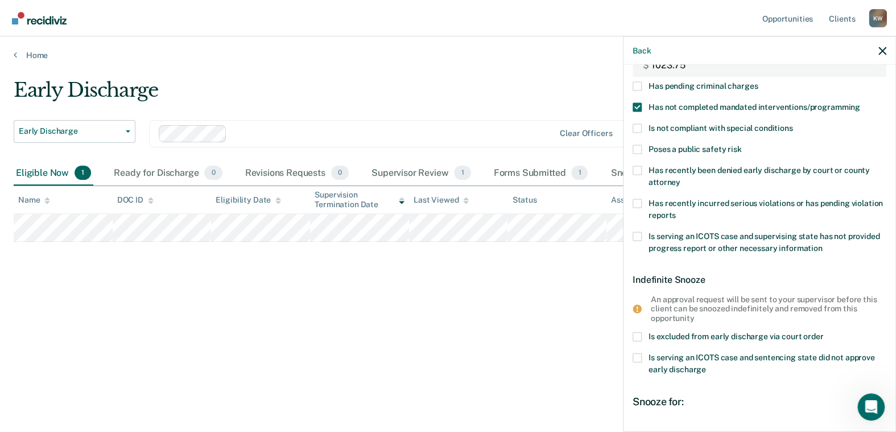
scroll to position [171, 0]
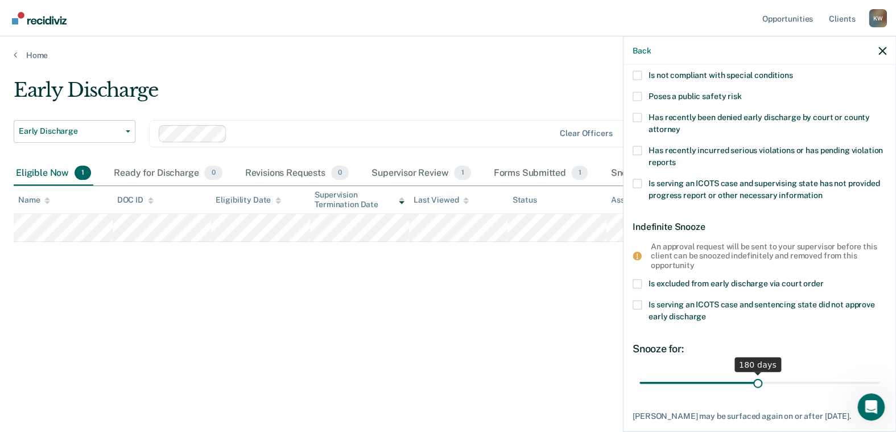
drag, startPoint x: 658, startPoint y: 382, endPoint x: 752, endPoint y: 387, distance: 94.6
type input "180"
click at [752, 387] on input "range" at bounding box center [759, 382] width 240 height 20
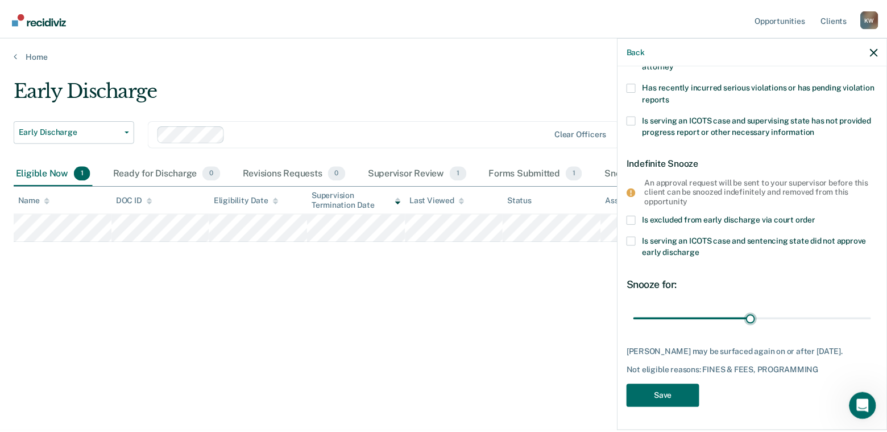
scroll to position [241, 0]
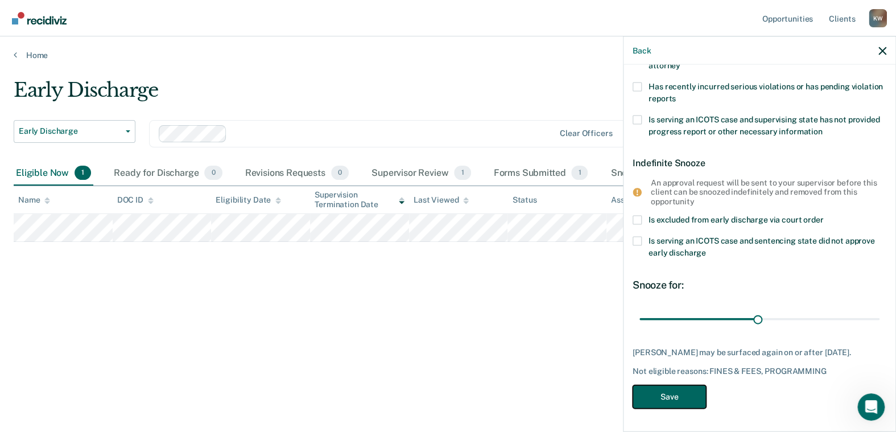
click at [659, 397] on button "Save" at bounding box center [668, 396] width 73 height 23
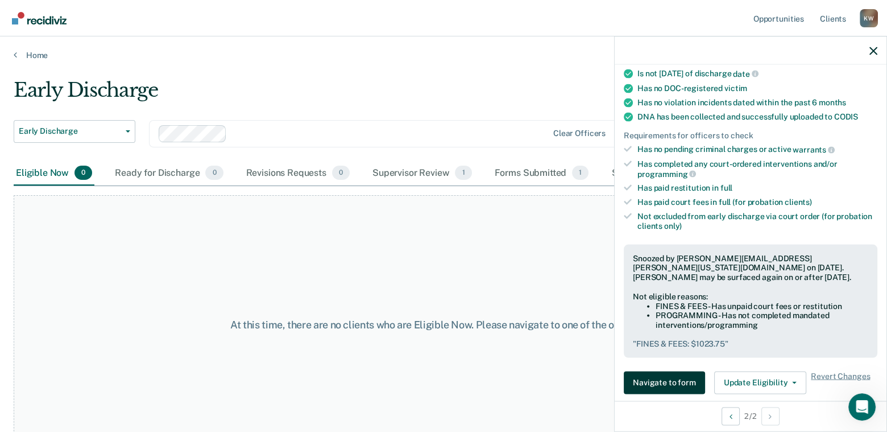
scroll to position [184, 0]
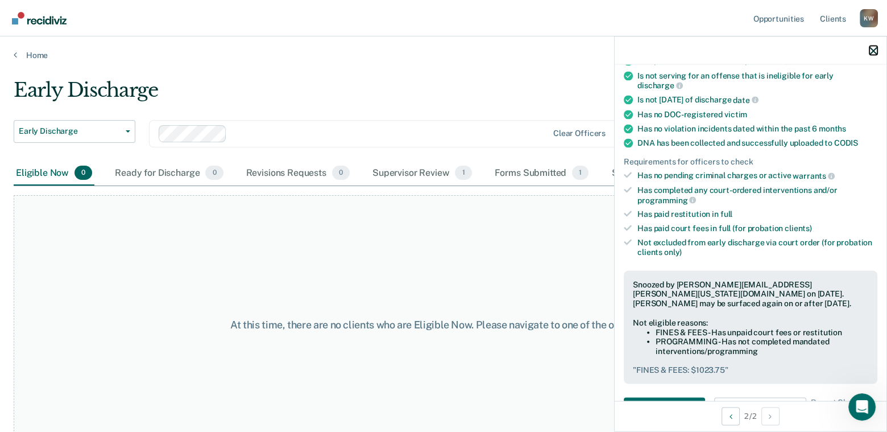
click at [872, 52] on icon "button" at bounding box center [873, 51] width 8 height 8
